Goal: Transaction & Acquisition: Purchase product/service

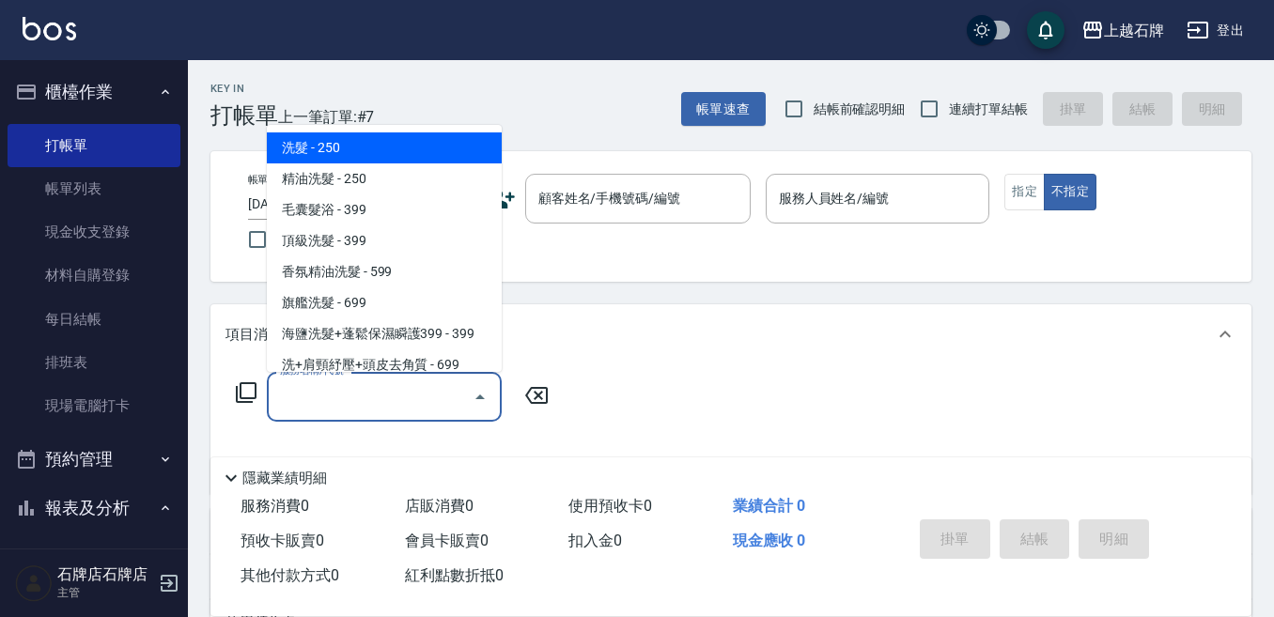
click at [434, 400] on input "服務名稱/代號" at bounding box center [370, 396] width 190 height 33
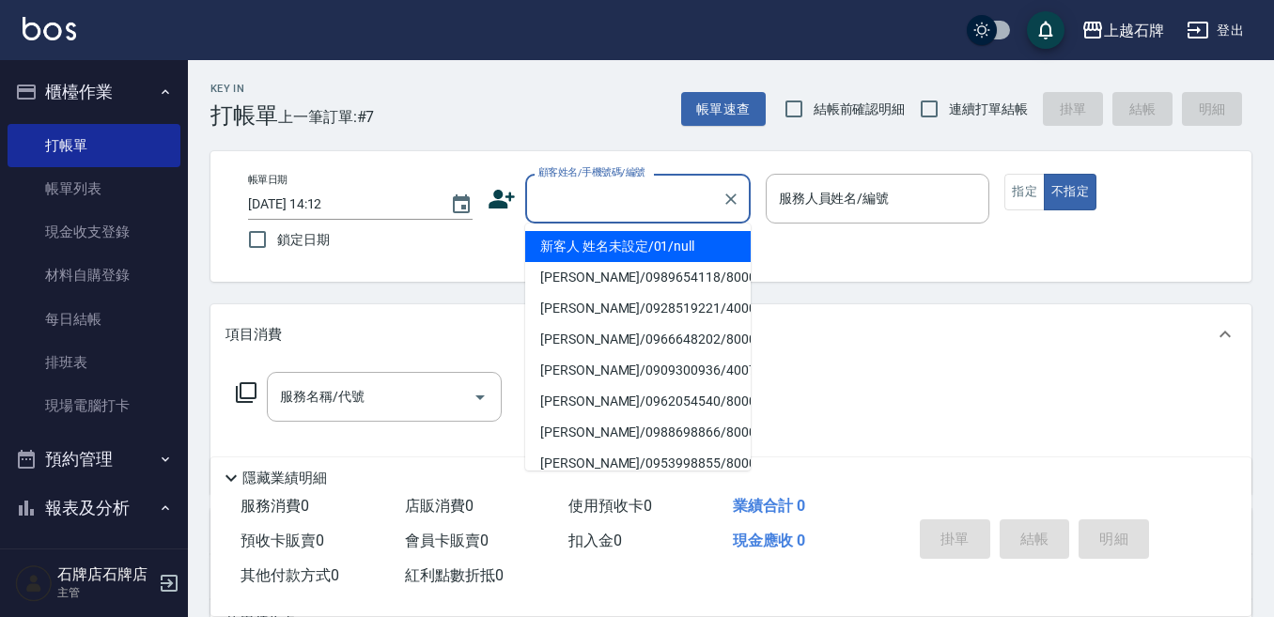
click at [669, 205] on input "顧客姓名/手機號碼/編號" at bounding box center [623, 198] width 180 height 33
click at [672, 244] on li "新客人 姓名未設定/01/null" at bounding box center [637, 246] width 225 height 31
type input "新客人 姓名未設定/01/null"
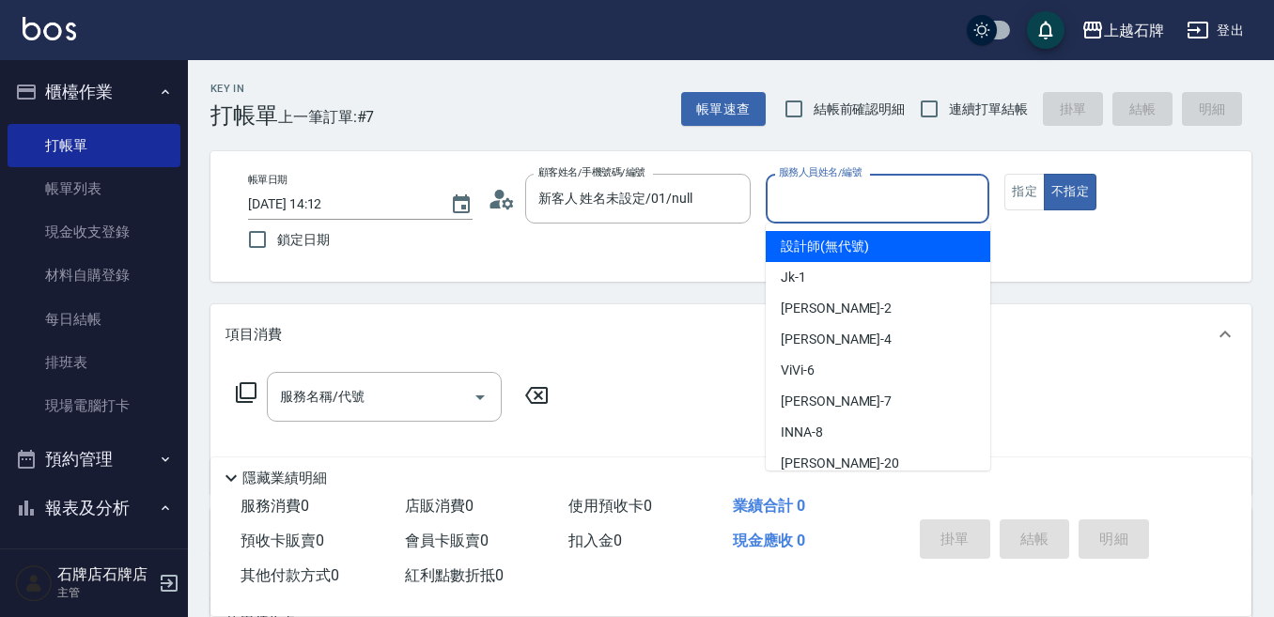
click at [870, 203] on input "服務人員姓名/編號" at bounding box center [878, 198] width 208 height 33
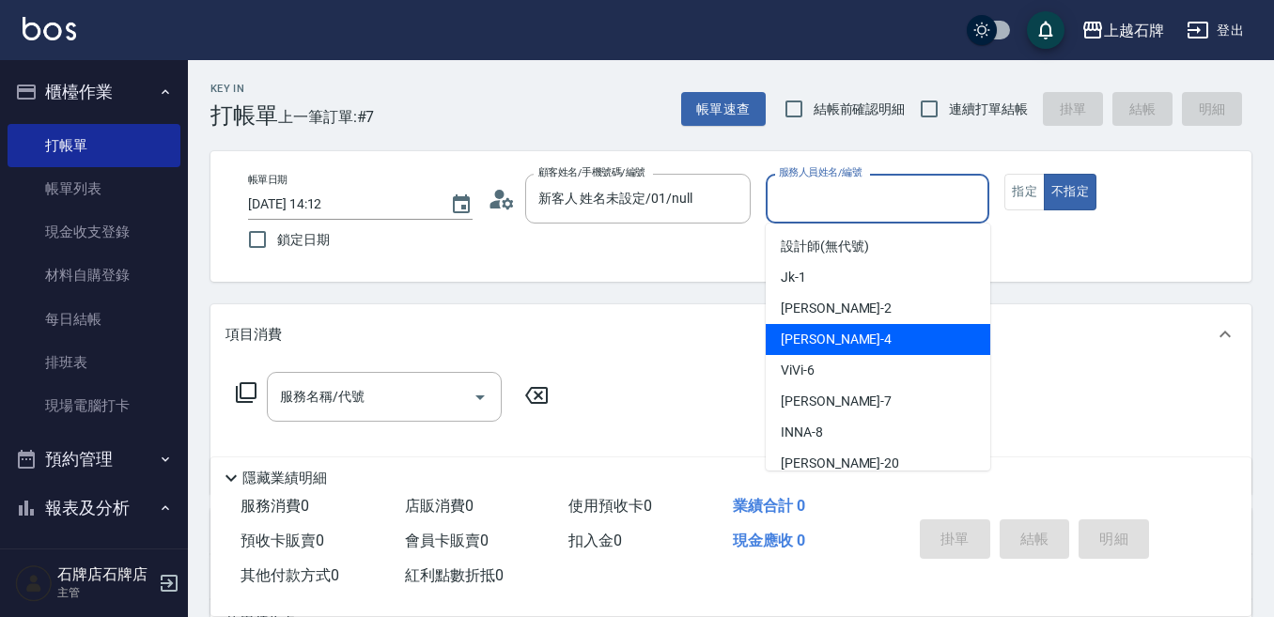
drag, startPoint x: 839, startPoint y: 335, endPoint x: 373, endPoint y: 361, distance: 466.5
click at [809, 338] on div "[PERSON_NAME] -4" at bounding box center [877, 339] width 224 height 31
type input "[PERSON_NAME]-4"
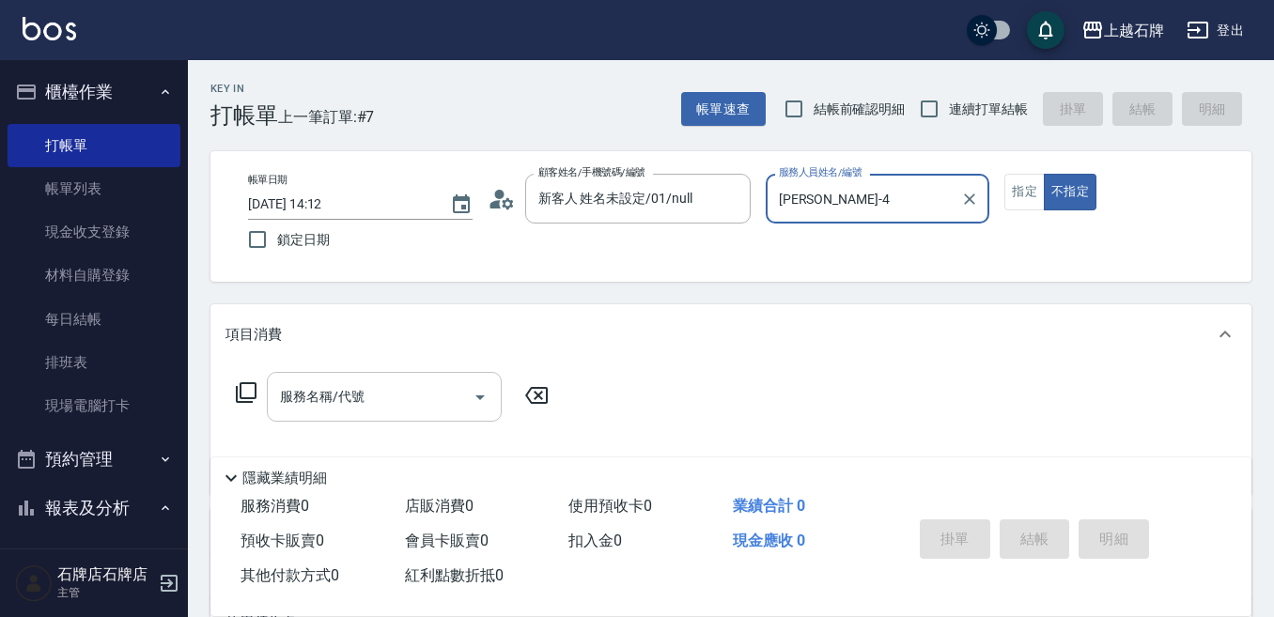
click at [408, 393] on input "服務名稱/代號" at bounding box center [370, 396] width 190 height 33
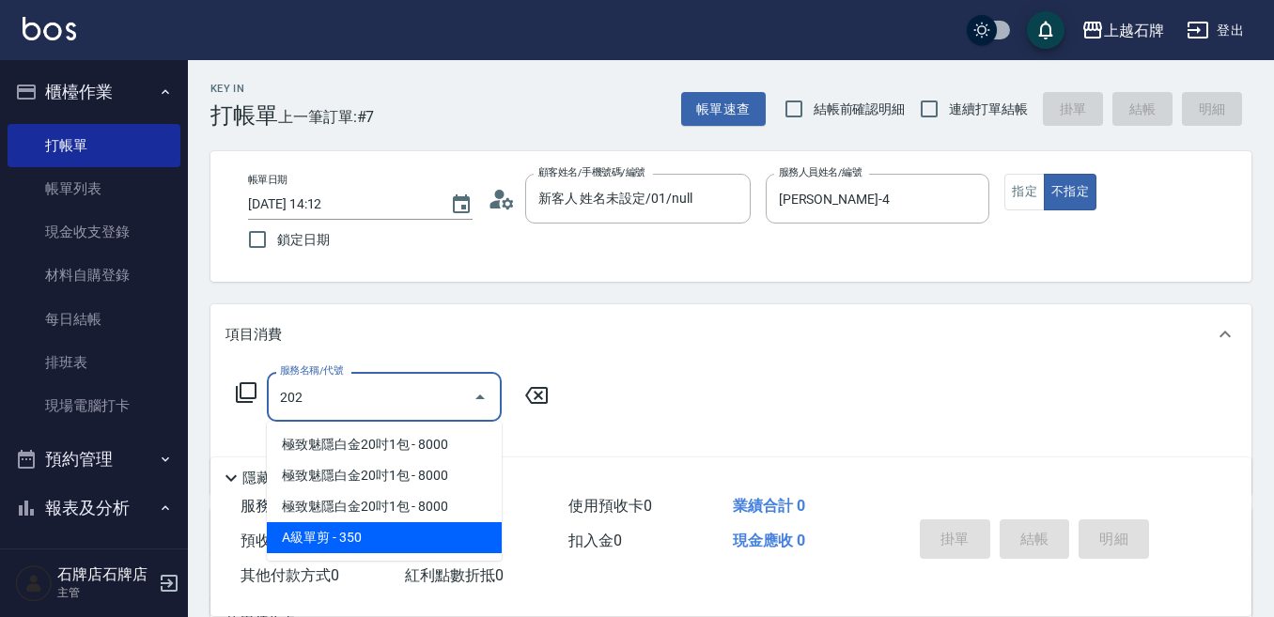
click at [468, 531] on span "A級單剪 - 350" at bounding box center [384, 537] width 235 height 31
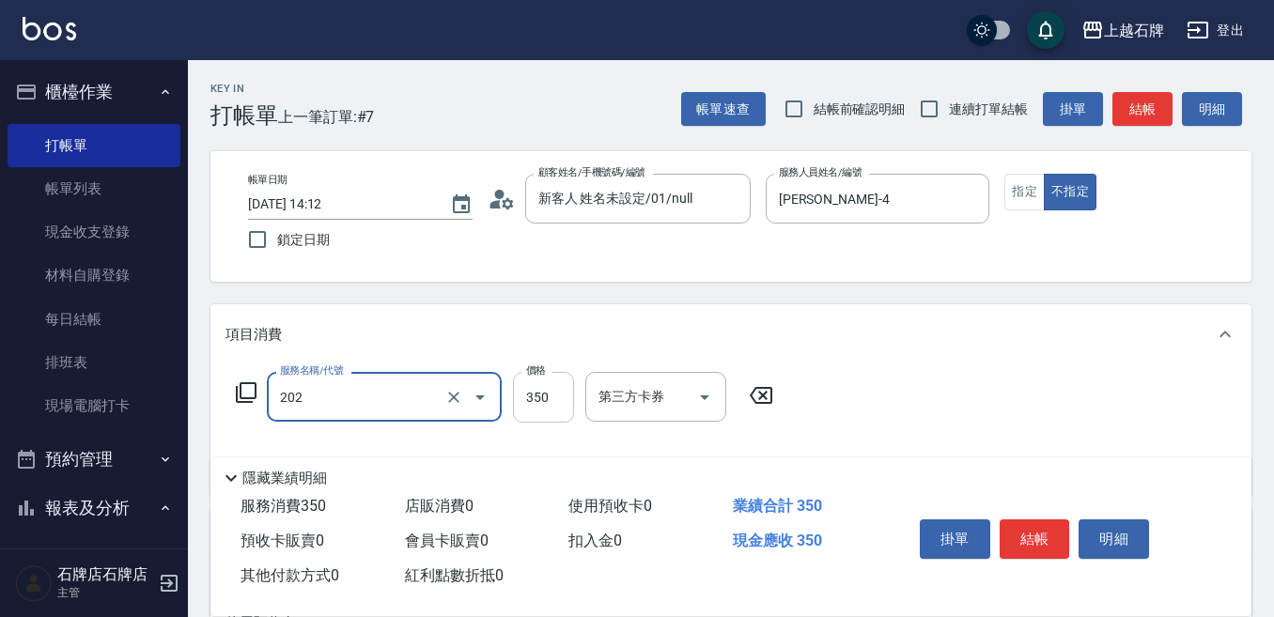
type input "A級單剪(202)"
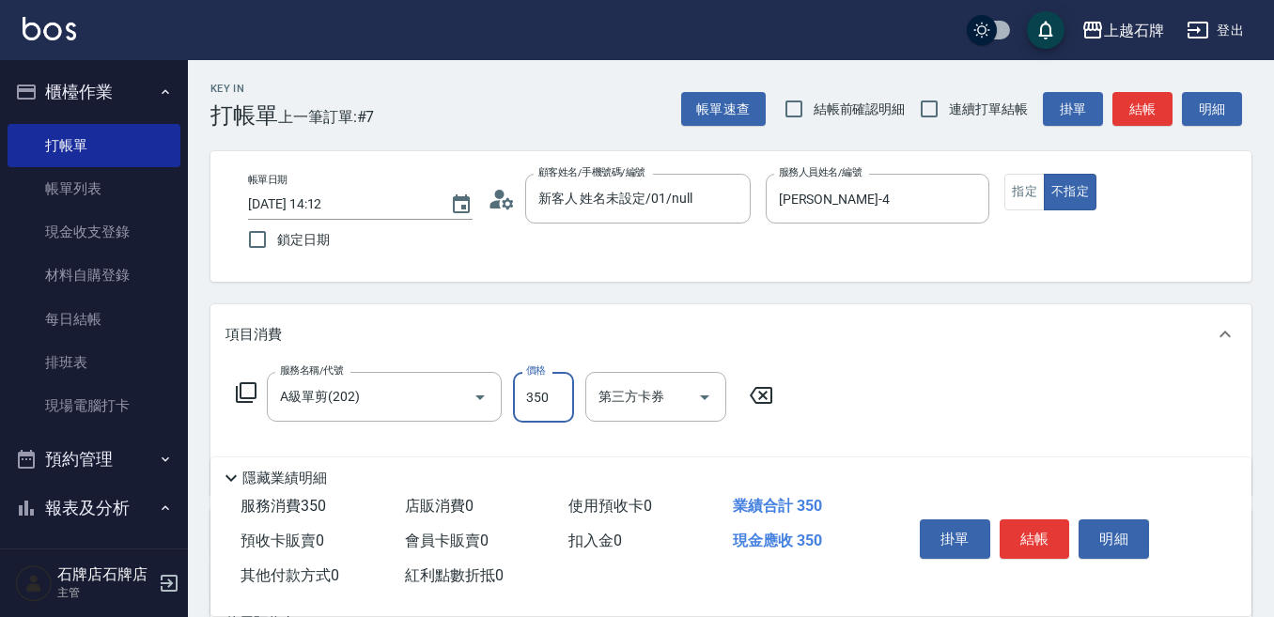
click at [545, 393] on input "350" at bounding box center [543, 397] width 61 height 51
type input "100"
click at [1020, 195] on button "指定" at bounding box center [1024, 192] width 40 height 37
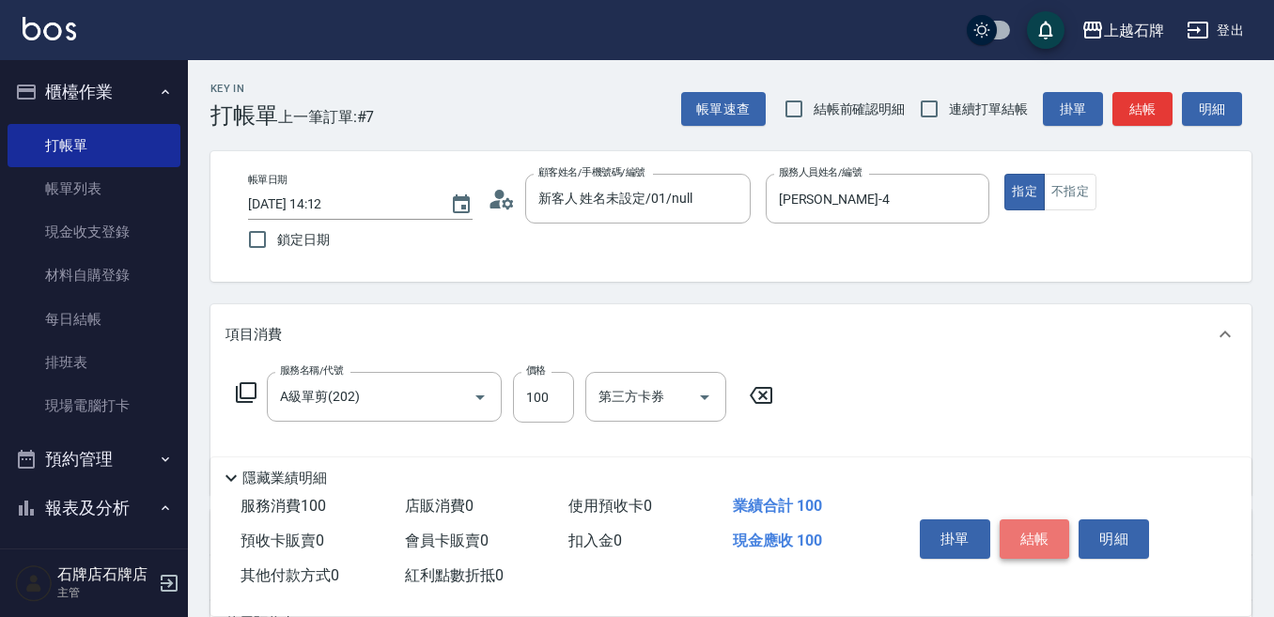
click at [1024, 527] on button "結帳" at bounding box center [1034, 538] width 70 height 39
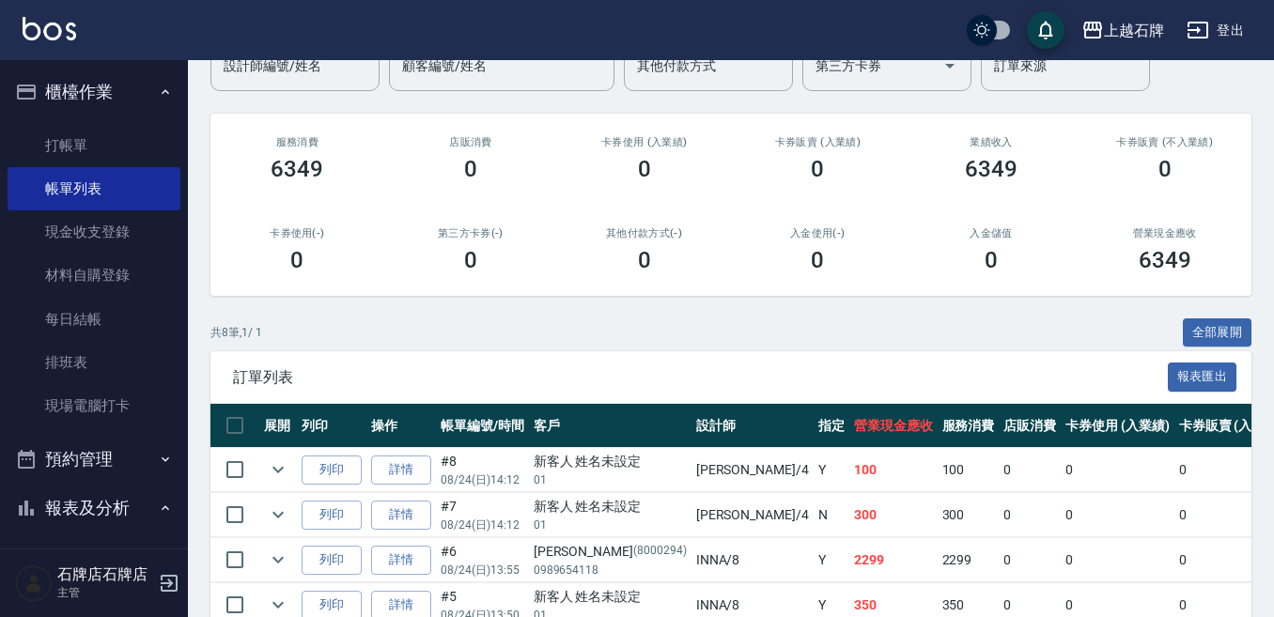
scroll to position [188, 0]
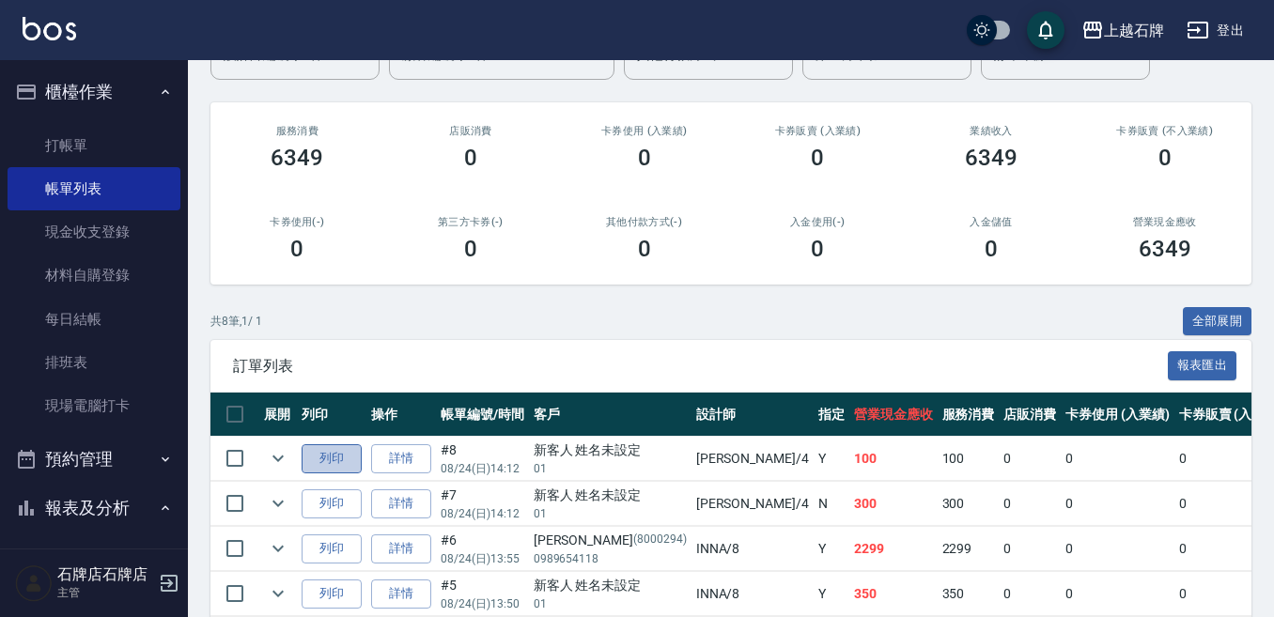
click at [321, 455] on button "列印" at bounding box center [331, 458] width 60 height 29
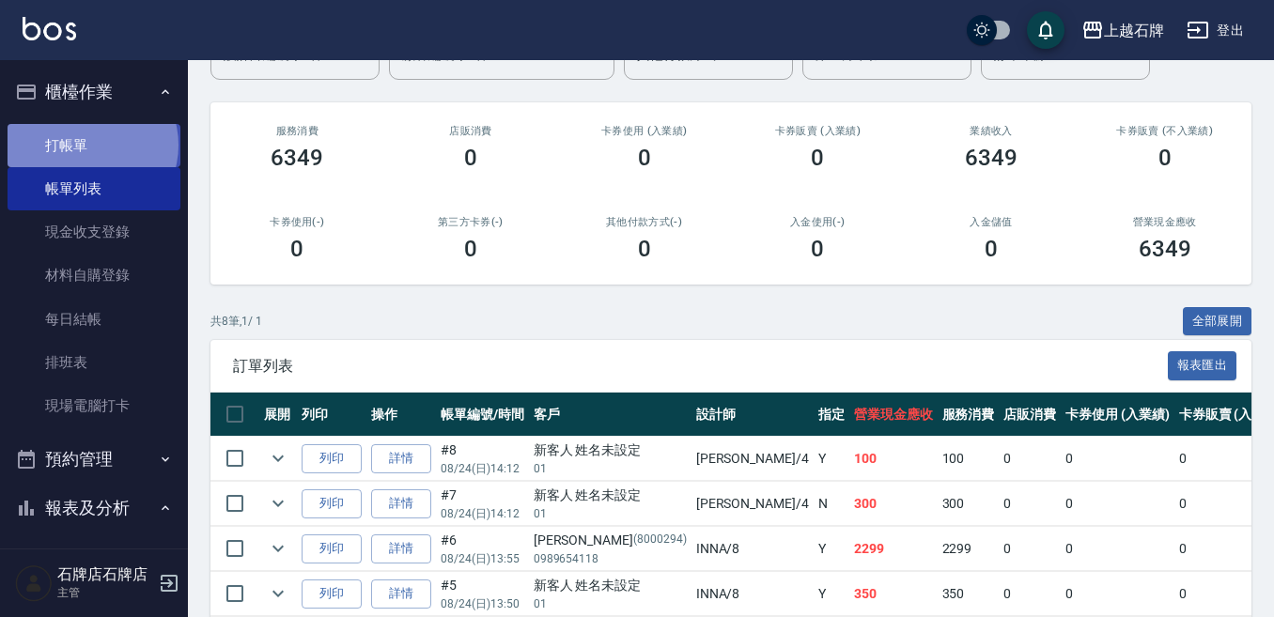
click at [91, 145] on link "打帳單" at bounding box center [94, 145] width 173 height 43
